Goal: Task Accomplishment & Management: Manage account settings

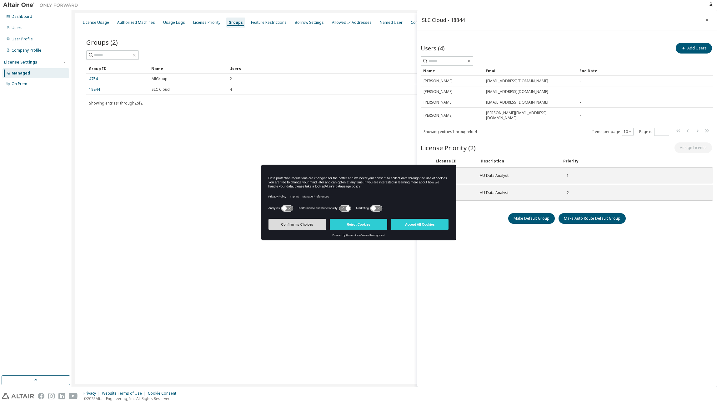
click at [302, 224] on button "Confirm my Choices" at bounding box center [298, 224] width 58 height 11
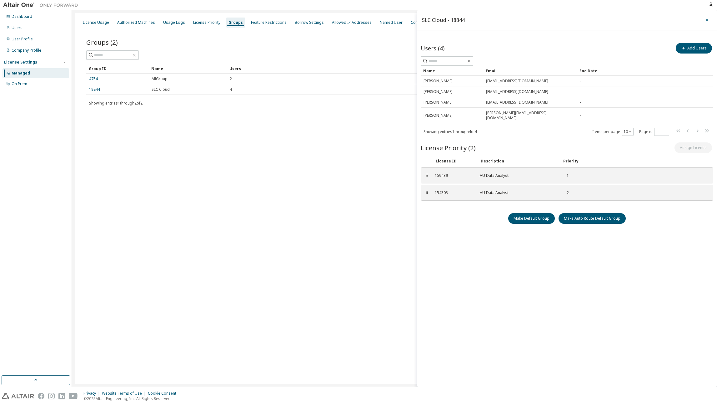
click at [707, 20] on icon "button" at bounding box center [707, 20] width 4 height 5
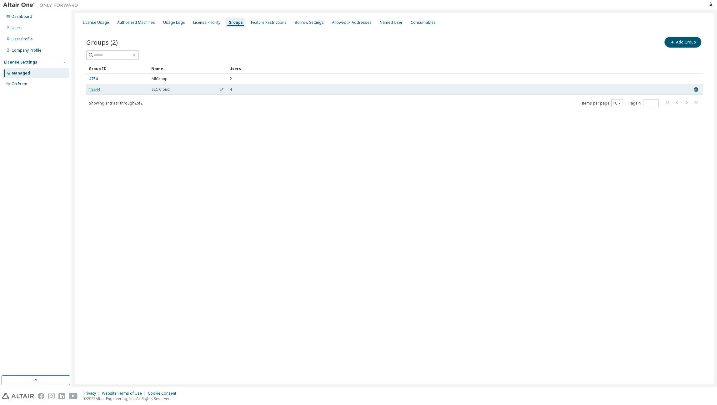
click at [94, 90] on link "18844" at bounding box center [94, 89] width 11 height 5
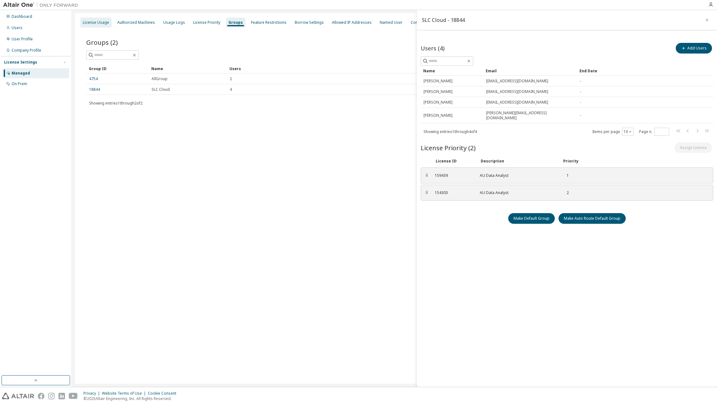
click at [93, 24] on div "License Usage" at bounding box center [96, 22] width 26 height 5
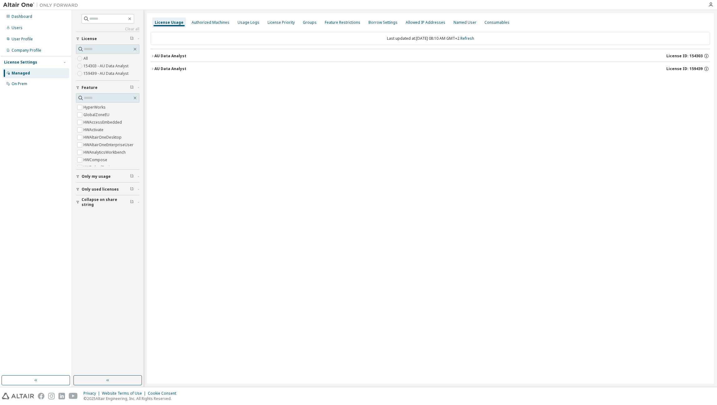
click at [98, 66] on label "154303 - AU Data Analyst" at bounding box center [106, 66] width 46 height 8
click at [152, 56] on icon "button" at bounding box center [153, 56] width 4 height 4
click at [152, 55] on icon "button" at bounding box center [153, 56] width 4 height 4
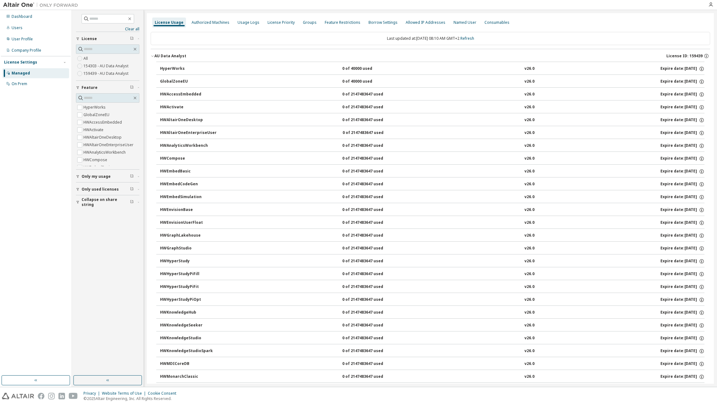
click at [689, 56] on span "License ID: 159439" at bounding box center [684, 55] width 36 height 5
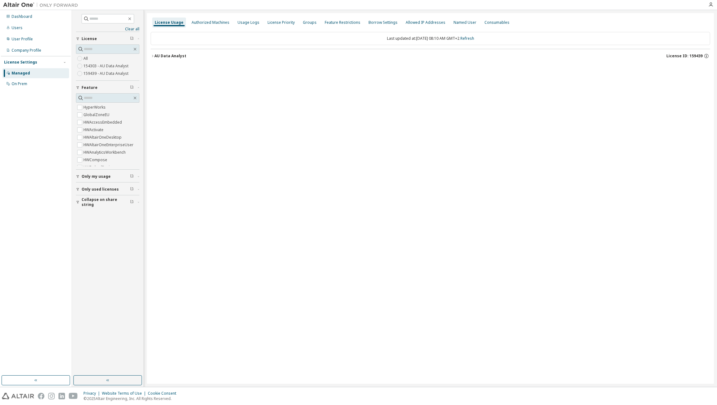
click at [689, 56] on span "License ID: 159439" at bounding box center [684, 55] width 36 height 5
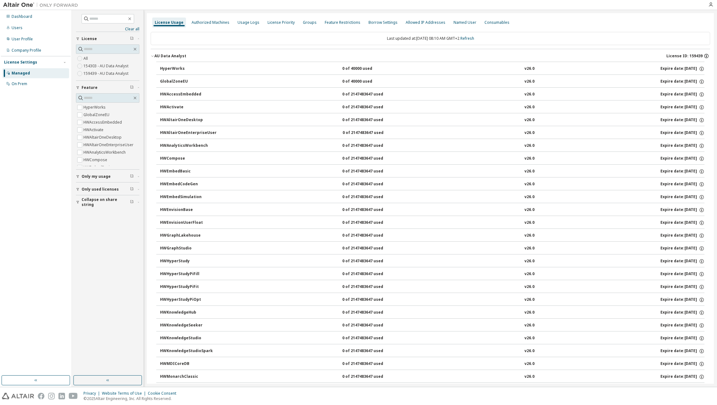
click at [704, 56] on icon "button" at bounding box center [707, 56] width 6 height 6
click at [631, 69] on p "License ID: 159439" at bounding box center [654, 68] width 98 height 5
copy p "159439"
click at [568, 24] on div "License Usage Authorized Machines Usage Logs License Priority Groups Feature Re…" at bounding box center [431, 22] width 560 height 11
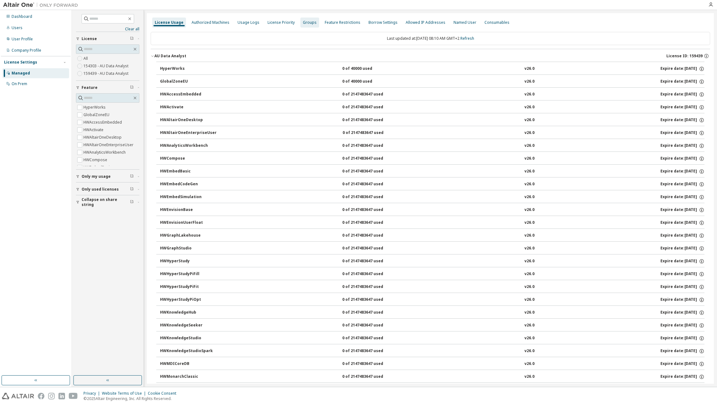
click at [304, 23] on div "Groups" at bounding box center [310, 22] width 14 height 5
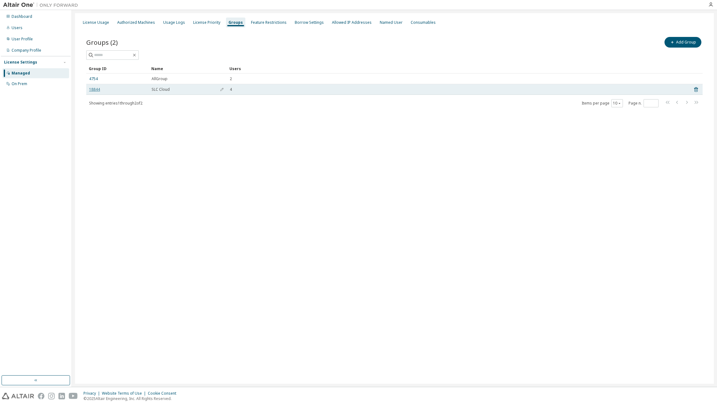
click at [96, 90] on link "18844" at bounding box center [94, 89] width 11 height 5
